Goal: Check status: Check status

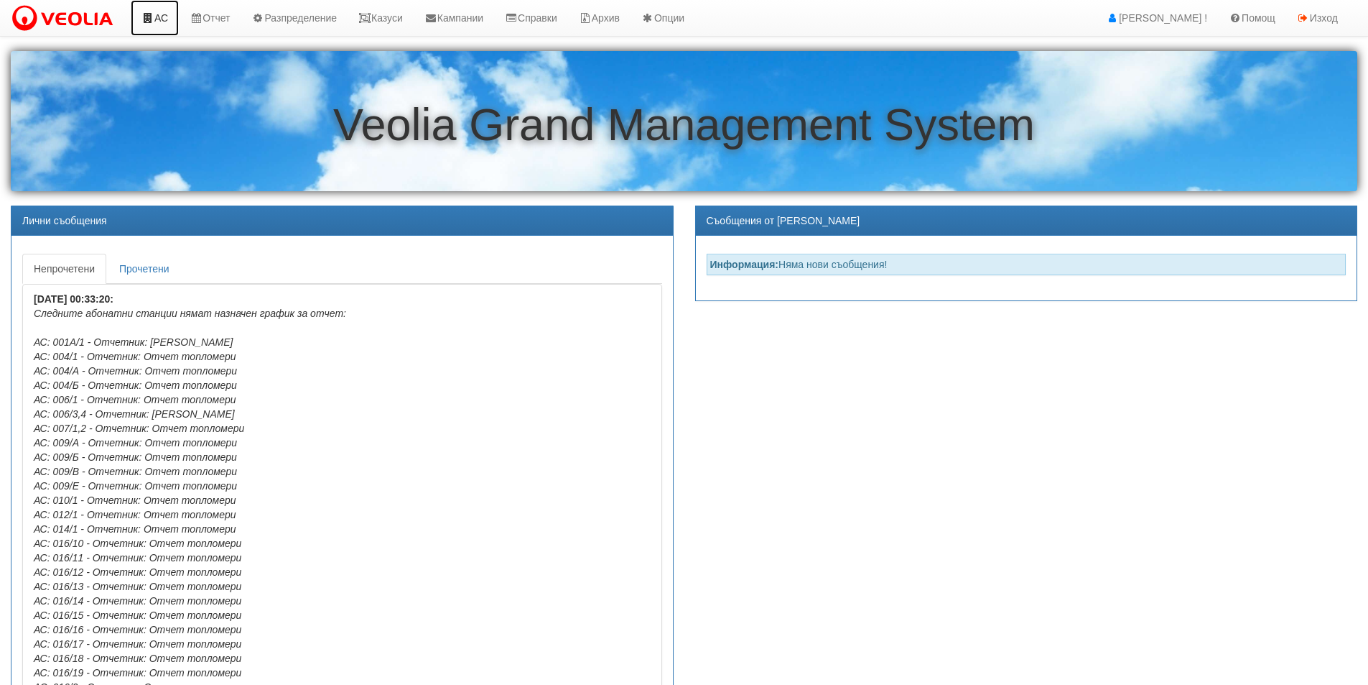
click at [162, 23] on link "АС" at bounding box center [155, 18] width 48 height 36
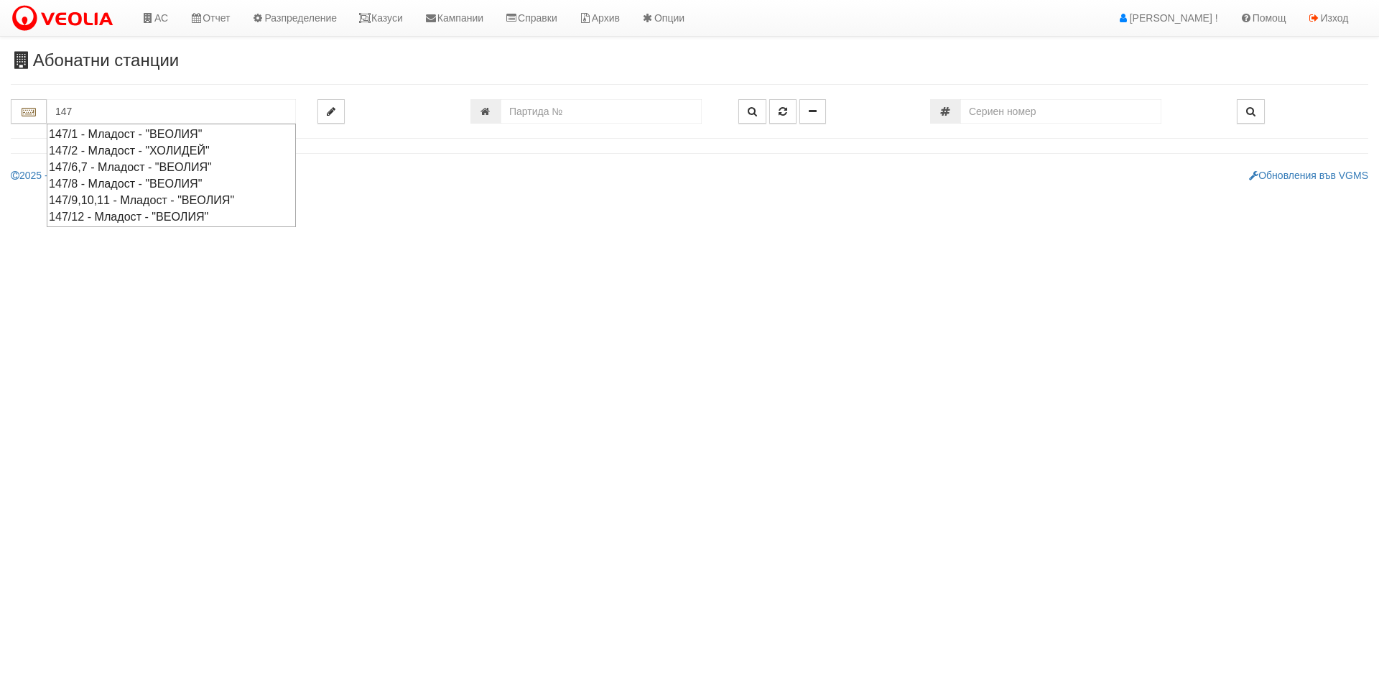
click at [70, 216] on div "147/12 - Младост - "ВЕОЛИЯ"" at bounding box center [171, 216] width 245 height 17
type input "147/12 - Младост - "ВЕОЛИЯ""
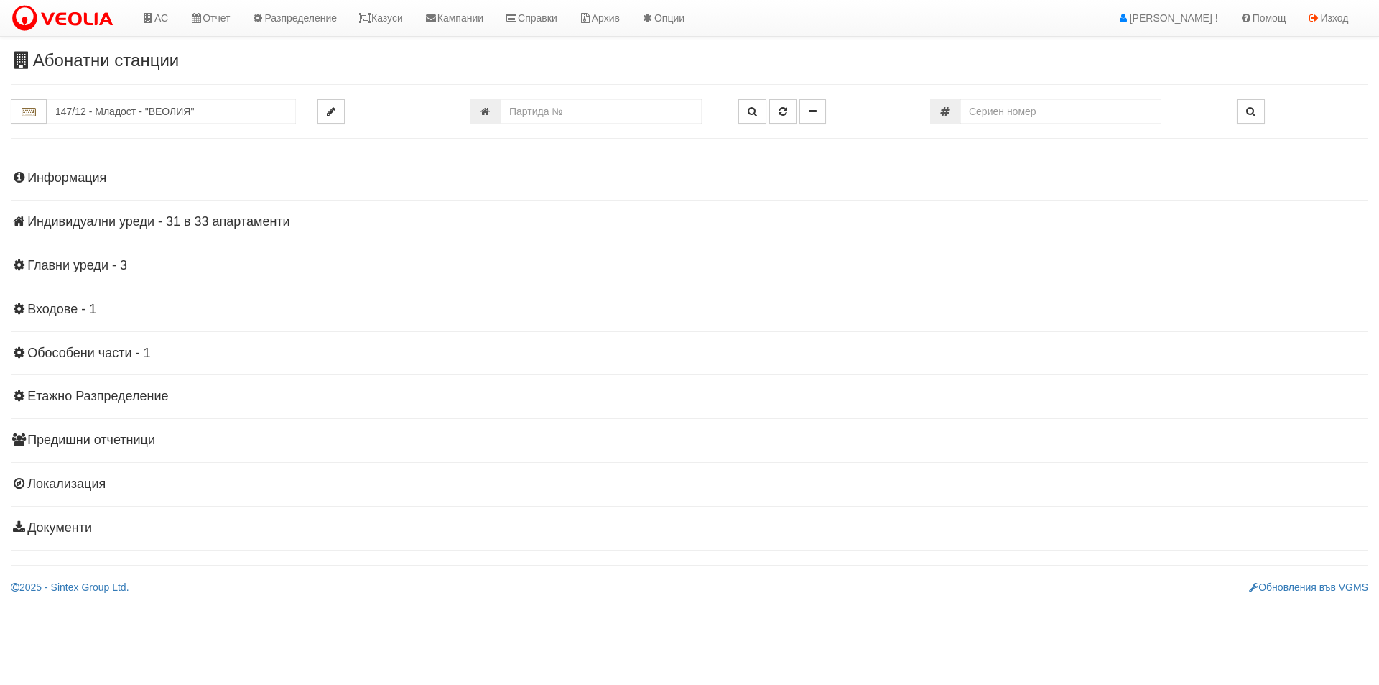
click at [75, 226] on h4 "Индивидуални уреди - 31 в 33 апартаменти" at bounding box center [690, 222] width 1358 height 14
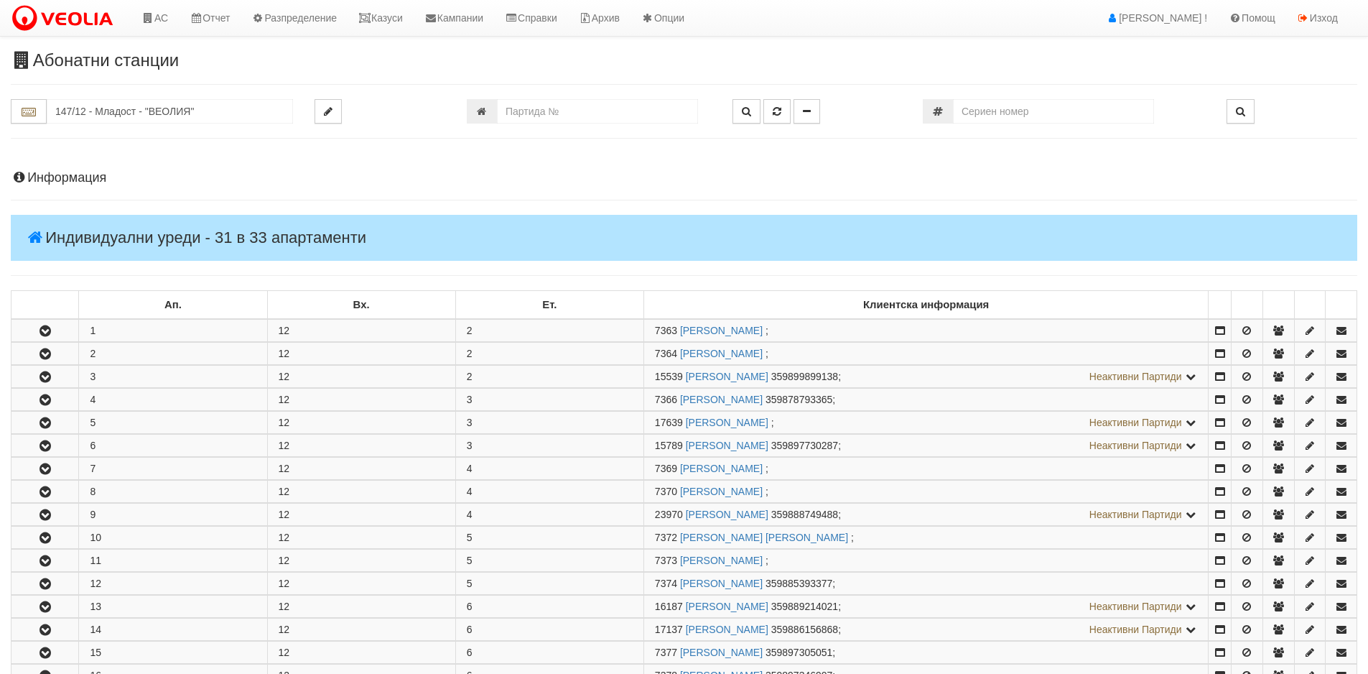
click at [62, 228] on h4 "Индивидуални уреди - 31 в 33 апартаменти" at bounding box center [684, 238] width 1347 height 46
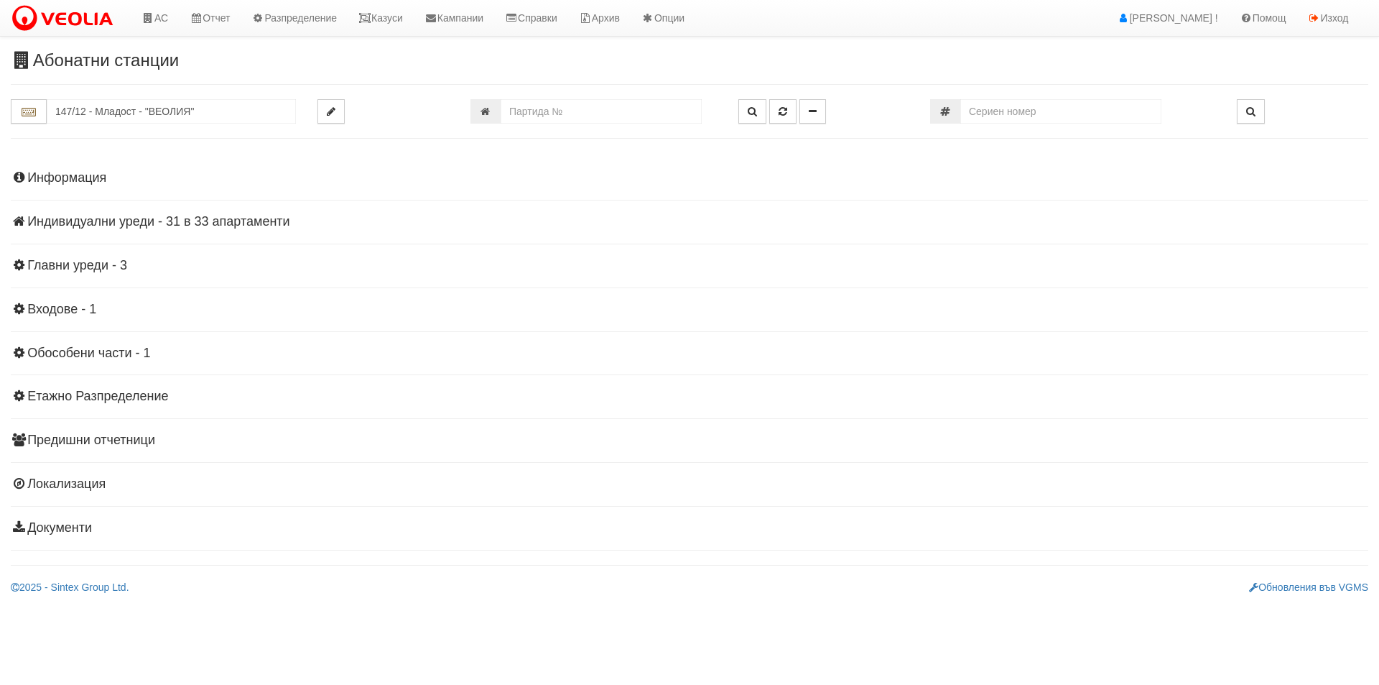
click at [63, 270] on h4 "Главни уреди - 3" at bounding box center [690, 266] width 1358 height 14
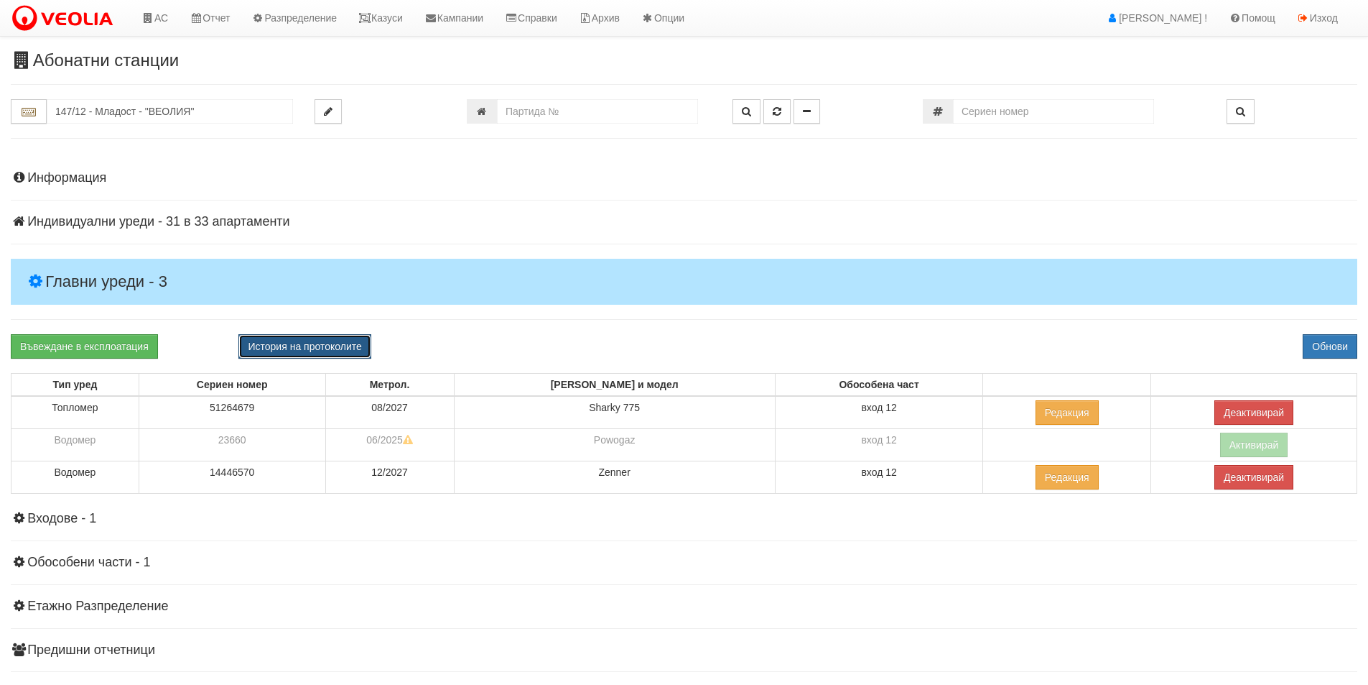
click at [295, 346] on button "История на протоколите" at bounding box center [304, 346] width 132 height 24
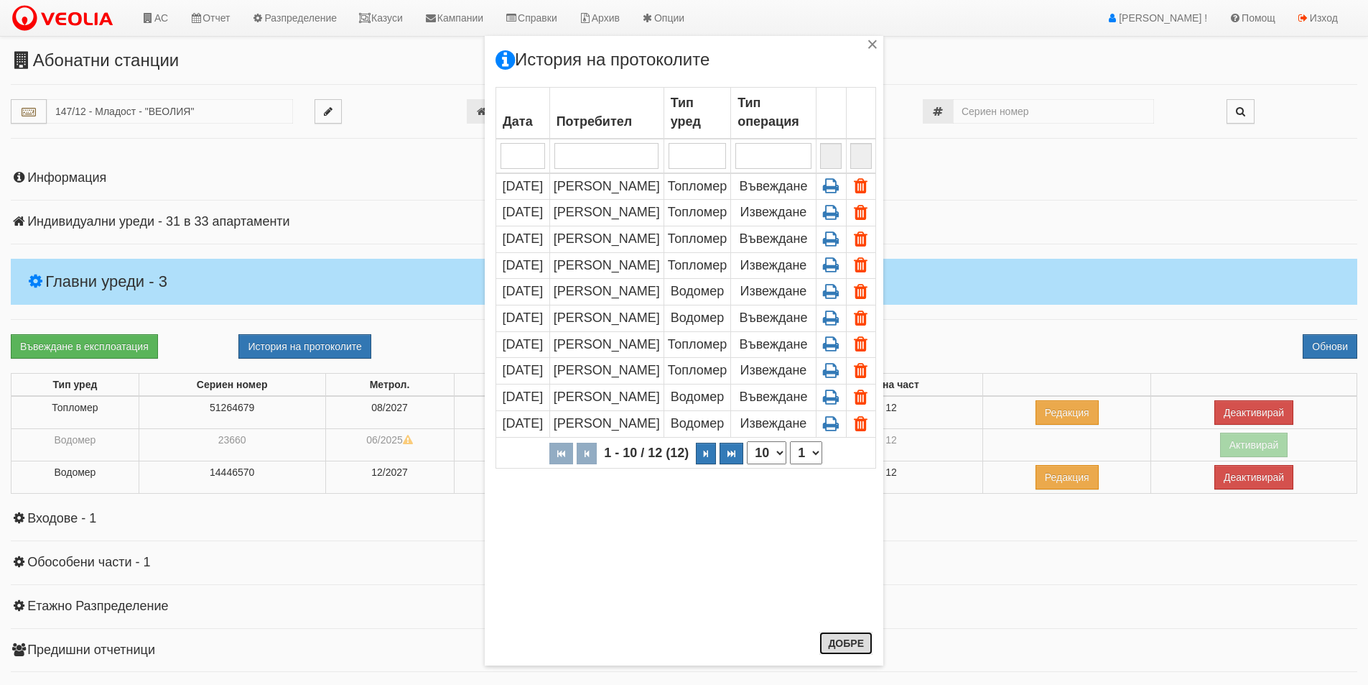
click at [845, 641] on button "Добре" at bounding box center [846, 642] width 53 height 23
